Goal: Task Accomplishment & Management: Manage account settings

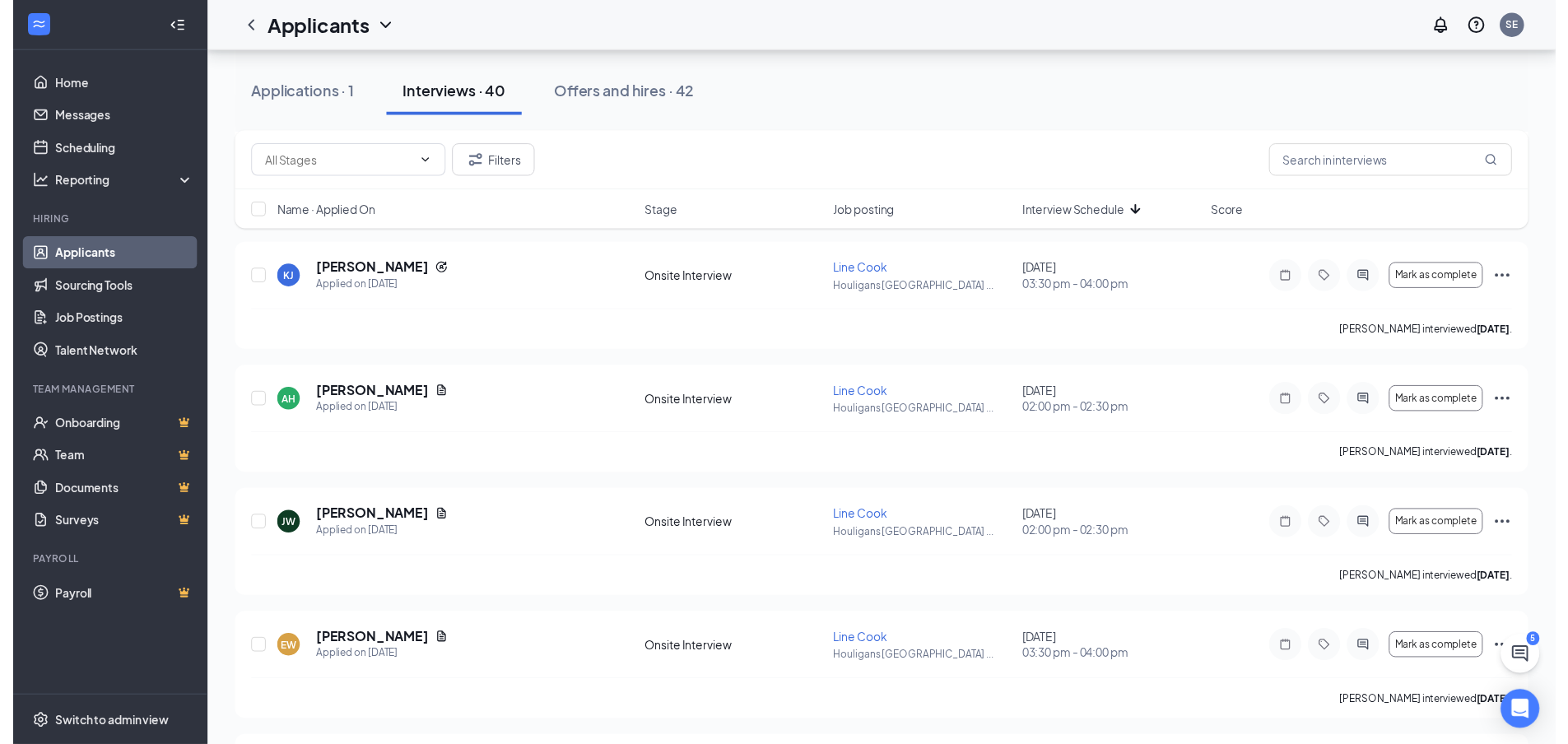
scroll to position [412, 0]
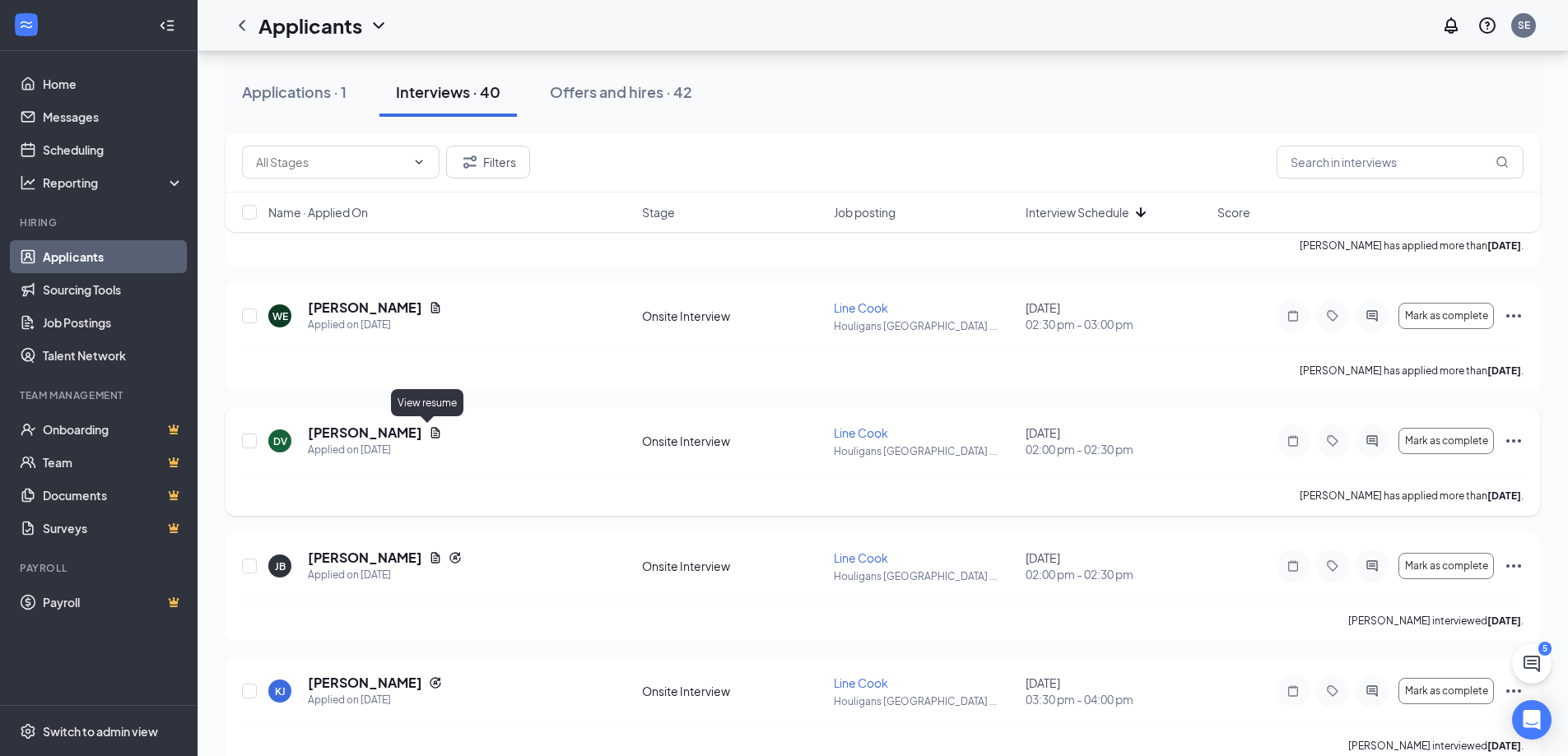
click at [429, 437] on icon "Document" at bounding box center [435, 433] width 13 height 13
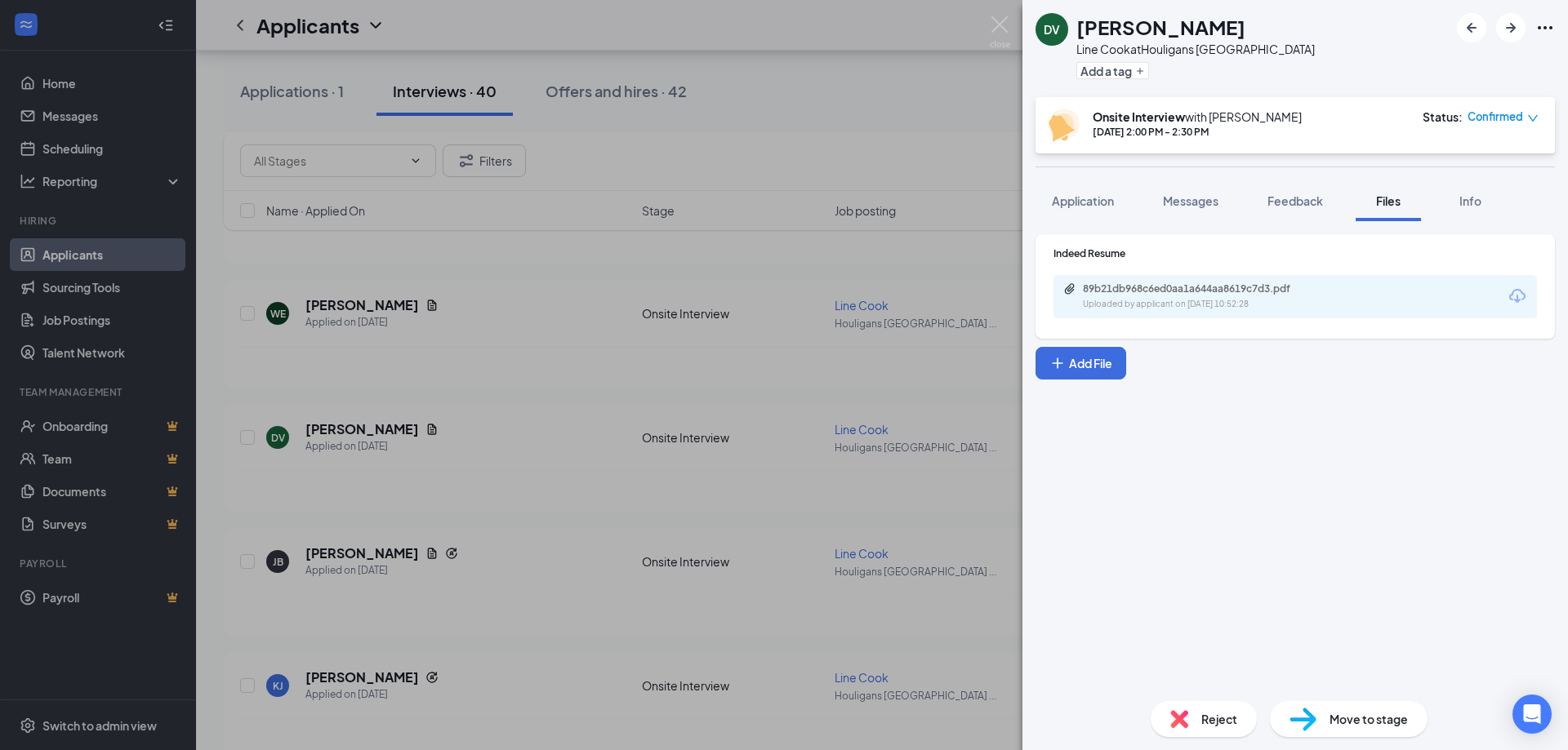
click at [1521, 296] on icon "Download" at bounding box center [1517, 296] width 20 height 20
click at [1001, 14] on div "DV [PERSON_NAME] Line Cook at [GEOGRAPHIC_DATA] [GEOGRAPHIC_DATA] Add a tag Ons…" at bounding box center [784, 375] width 1568 height 750
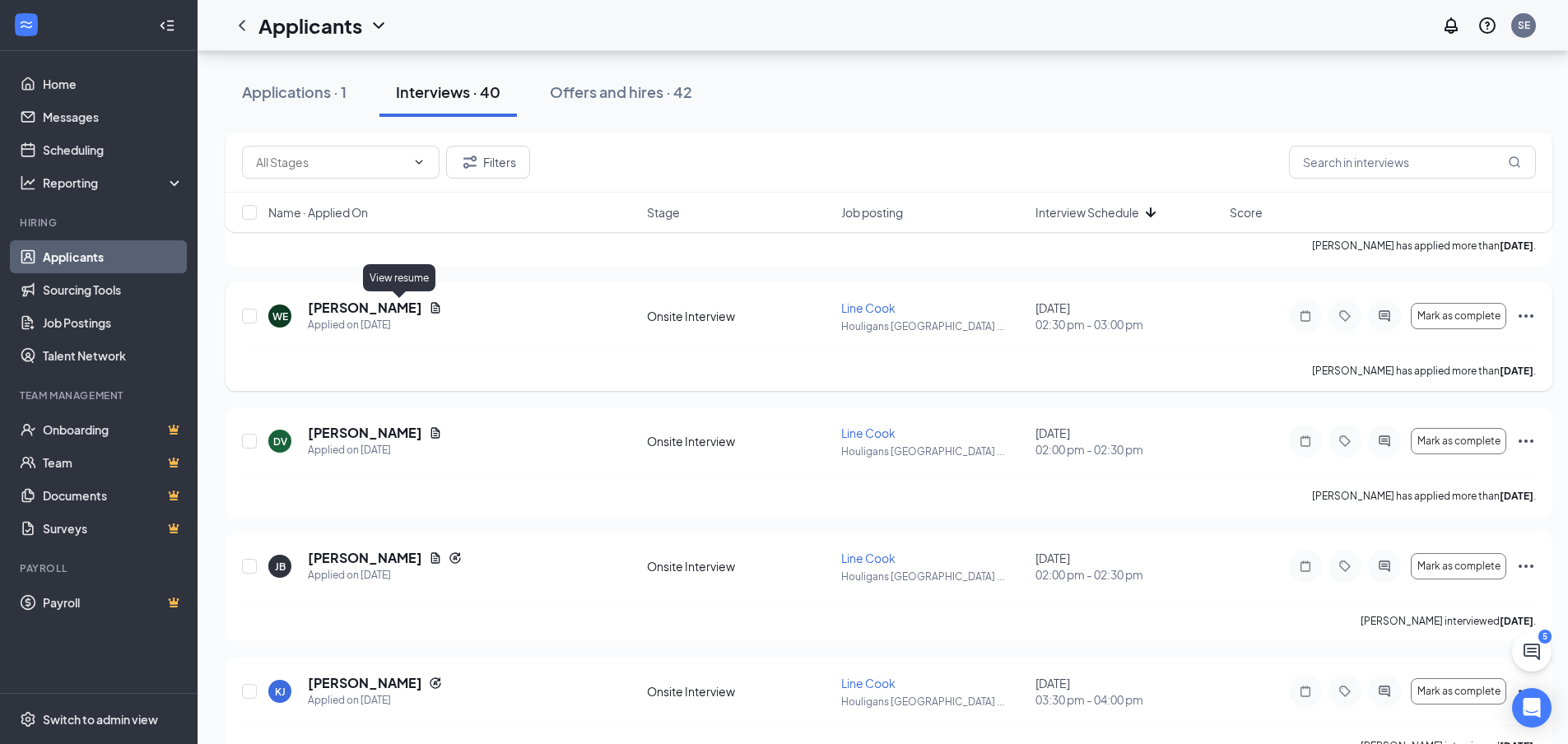
click at [432, 309] on icon "Document" at bounding box center [436, 307] width 10 height 10
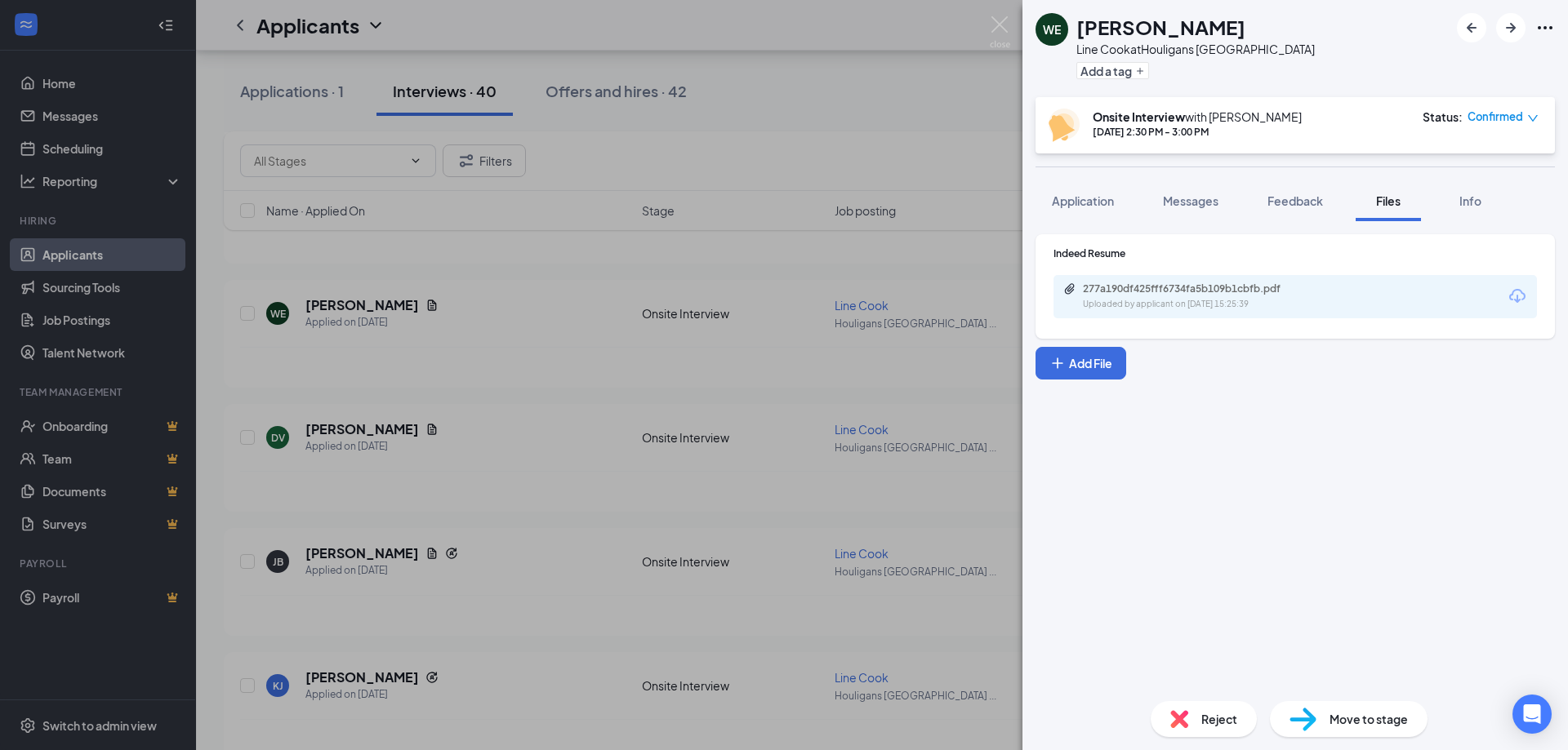
click at [393, 300] on div "WE [PERSON_NAME] Line Cook at Houligans [GEOGRAPHIC_DATA] Add a tag Onsite Inte…" at bounding box center [784, 375] width 1568 height 750
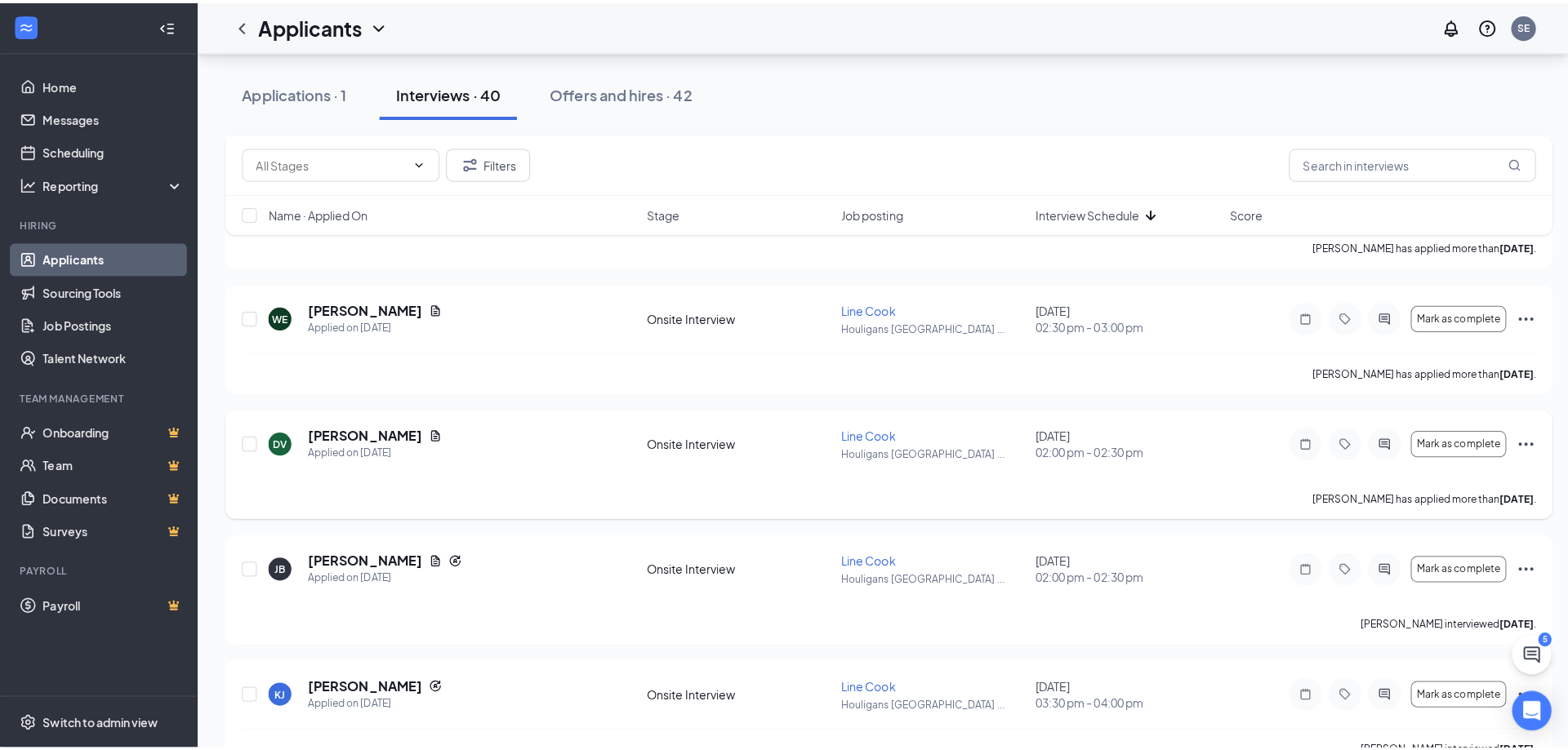
scroll to position [407, 0]
click at [425, 300] on icon "Document" at bounding box center [432, 306] width 13 height 13
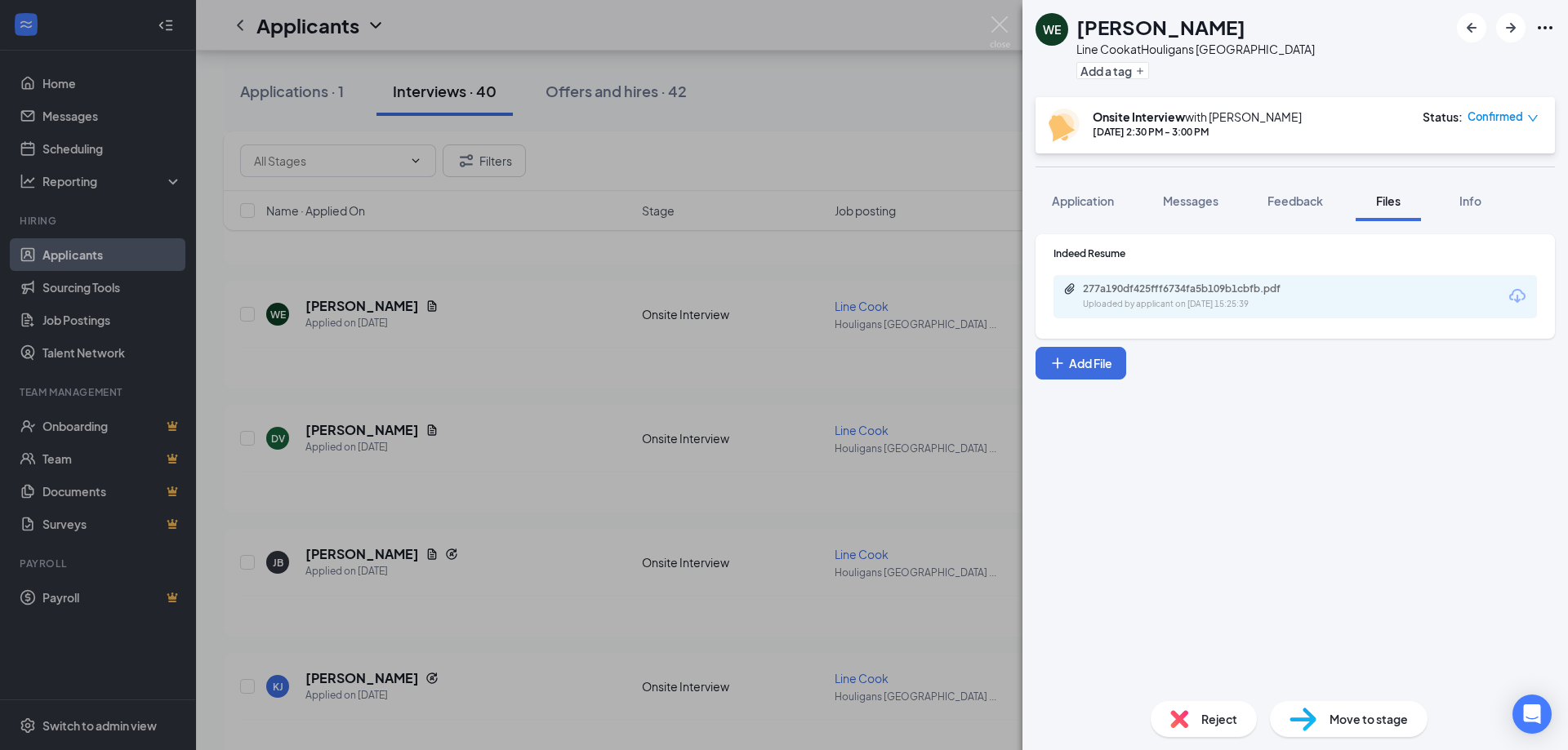
click at [1517, 298] on icon "Download" at bounding box center [1517, 296] width 16 height 14
